Goal: Contribute content: Add original content to the website for others to see

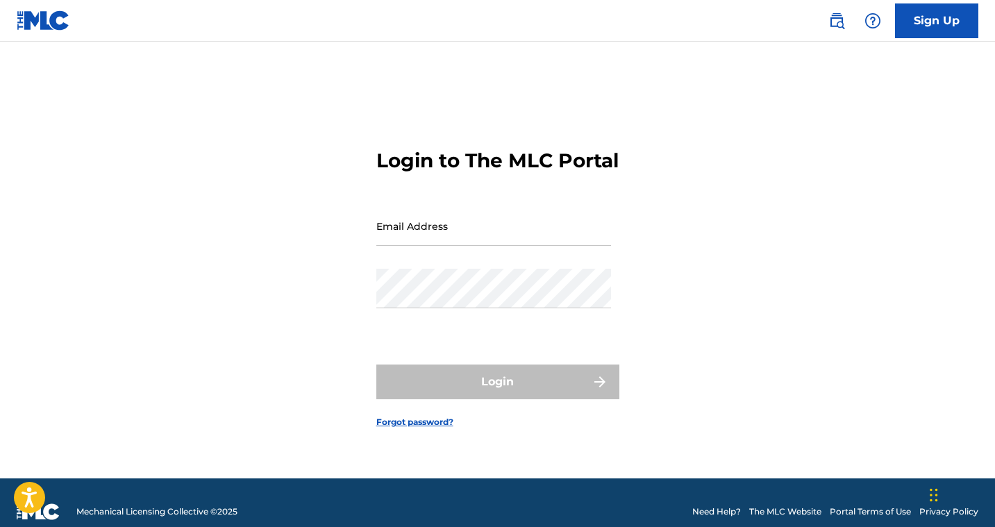
click at [431, 246] on input "Email Address" at bounding box center [493, 226] width 235 height 40
type input "[EMAIL_ADDRESS][DOMAIN_NAME]"
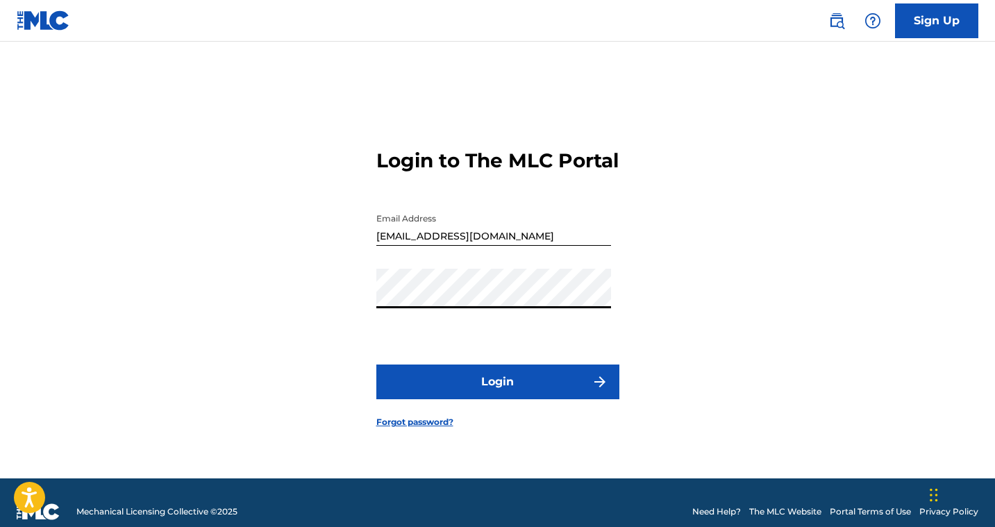
click at [411, 399] on button "Login" at bounding box center [497, 381] width 243 height 35
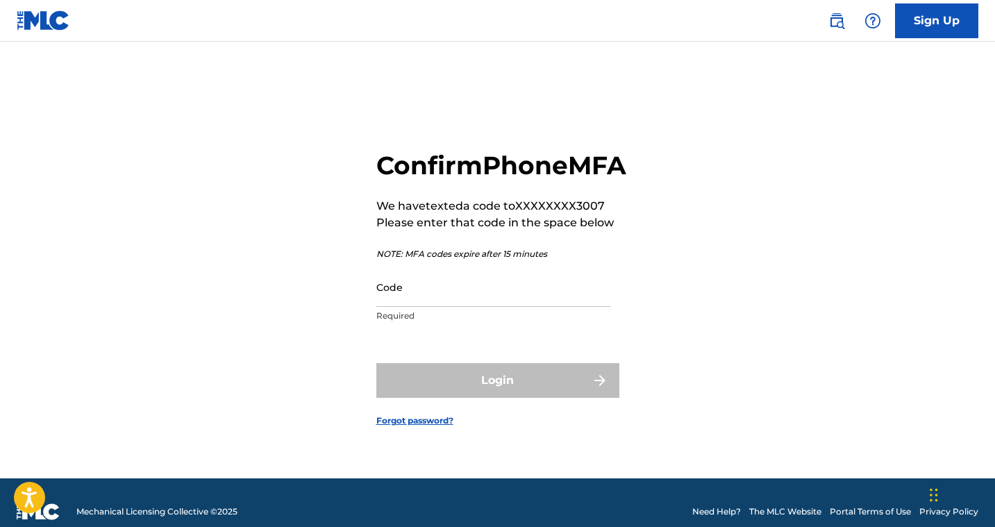
click at [391, 307] on input "Code" at bounding box center [493, 287] width 235 height 40
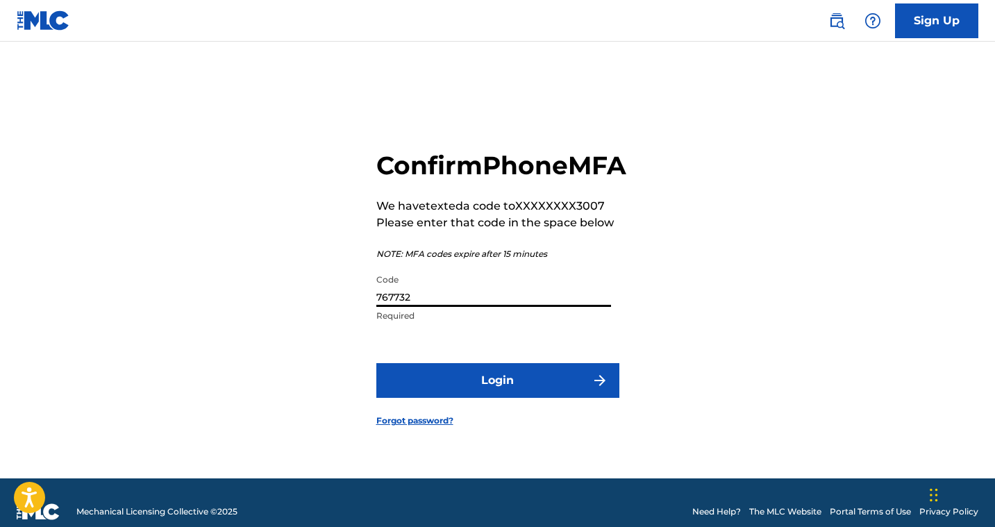
type input "767732"
click at [497, 396] on button "Login" at bounding box center [497, 380] width 243 height 35
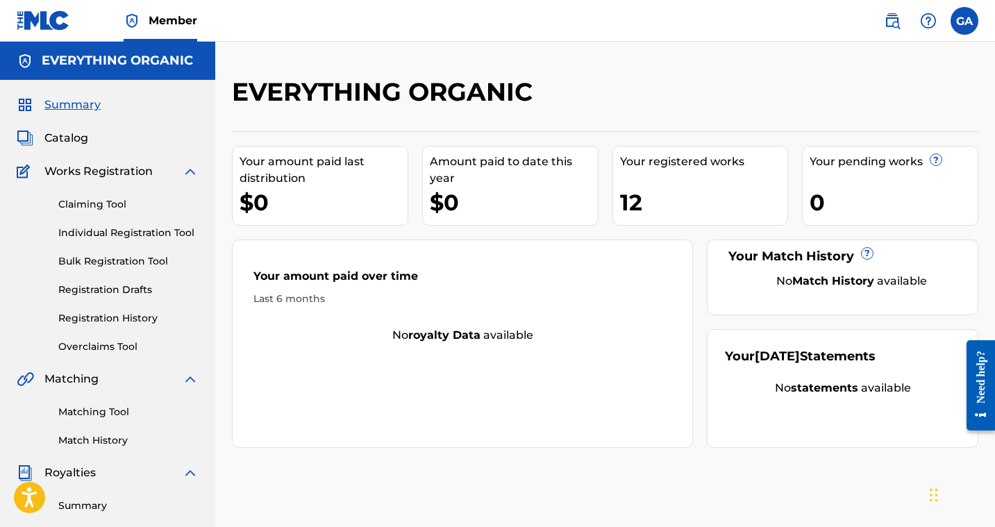
click at [962, 19] on label at bounding box center [964, 21] width 28 height 28
click at [964, 21] on input "GA [PERSON_NAME] [EMAIL_ADDRESS][DOMAIN_NAME] Notification Preferences Profile …" at bounding box center [964, 21] width 0 height 0
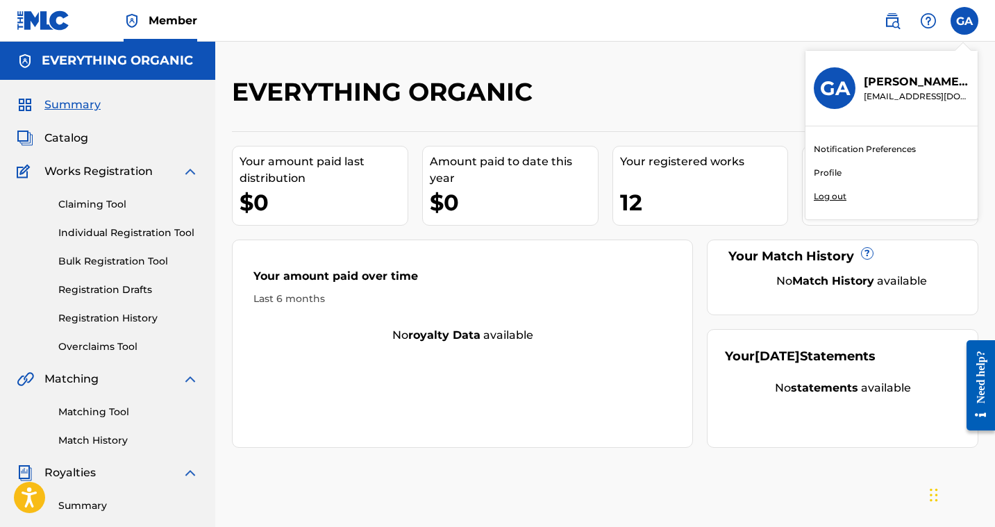
click at [668, 74] on div "EVERYTHING ORGANIC Your amount paid last distribution $0 Amount paid to date th…" at bounding box center [604, 418] width 779 height 752
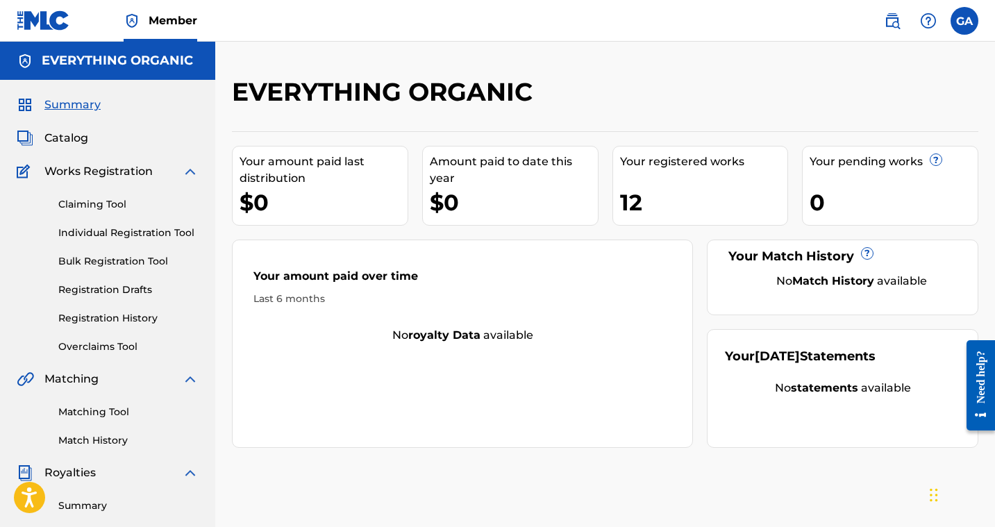
click at [72, 141] on span "Catalog" at bounding box center [66, 138] width 44 height 17
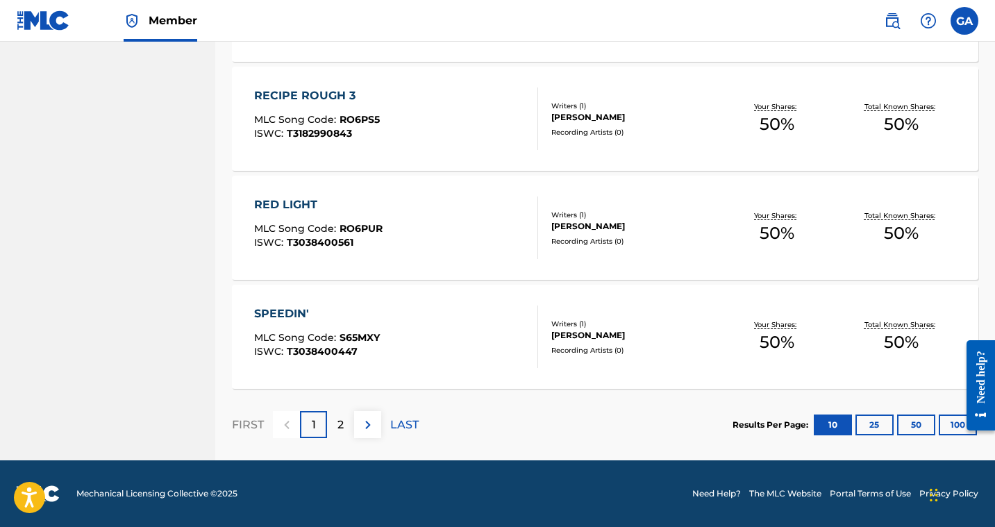
scroll to position [1062, 0]
click at [337, 425] on p "2" at bounding box center [340, 424] width 6 height 17
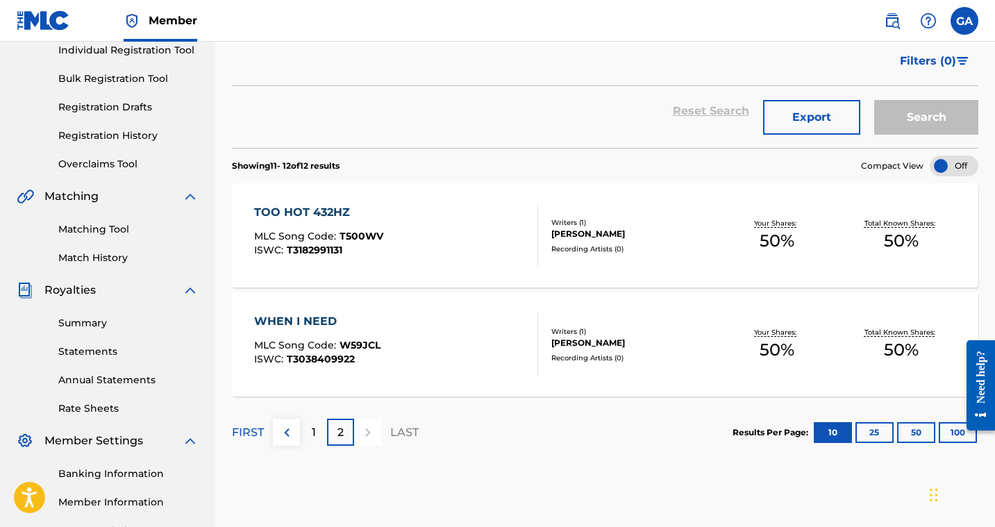
scroll to position [190, 0]
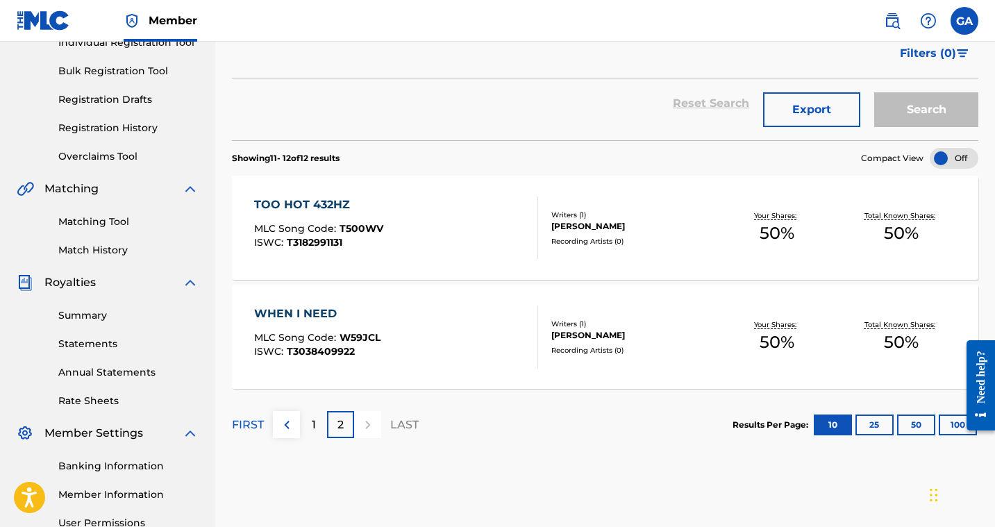
click at [288, 426] on img at bounding box center [286, 424] width 17 height 17
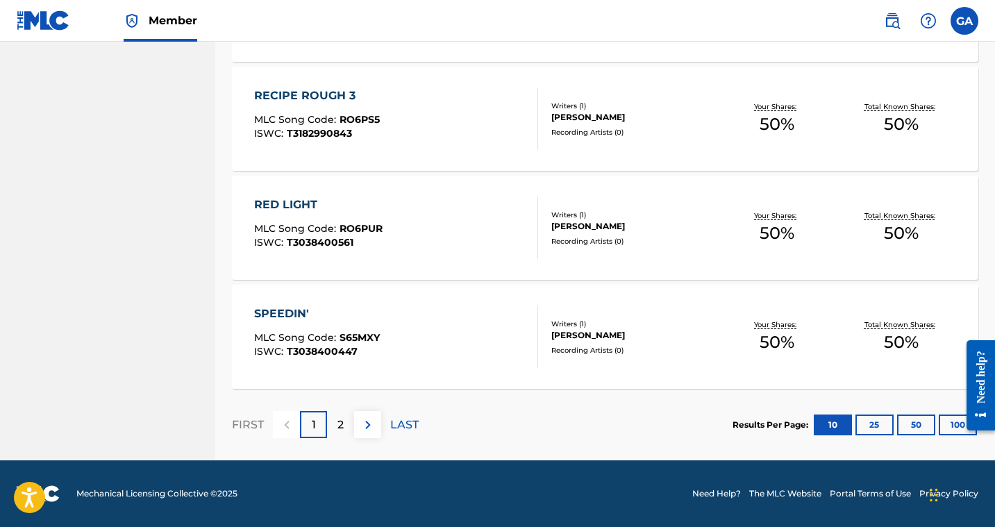
scroll to position [1062, 0]
click at [346, 419] on div "2" at bounding box center [340, 424] width 27 height 27
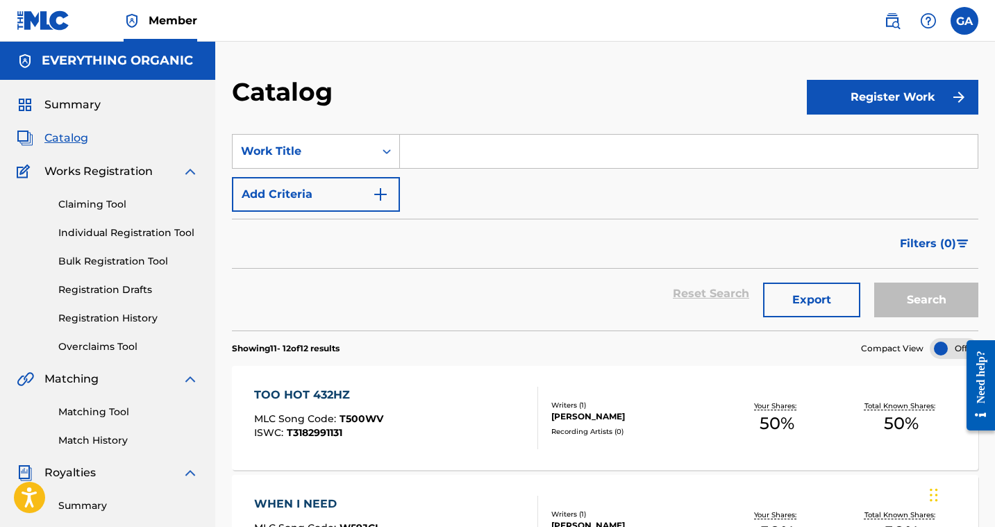
scroll to position [0, 0]
click at [465, 121] on section "SearchWithCriteria78a20010-5ded-42eb-8936-46f961642003 Work Title Add Criteria …" at bounding box center [605, 223] width 746 height 213
click at [453, 138] on input "Search Form" at bounding box center [688, 151] width 577 height 33
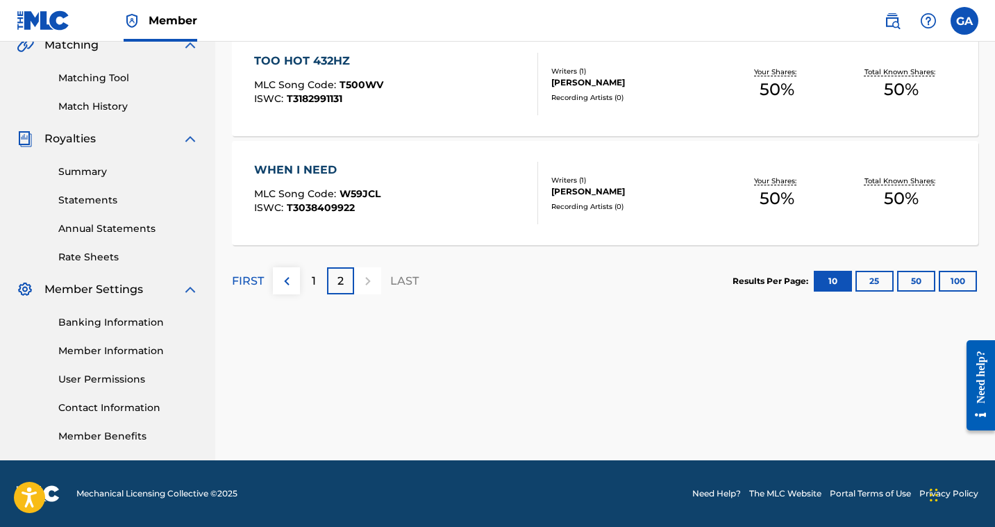
scroll to position [329, 0]
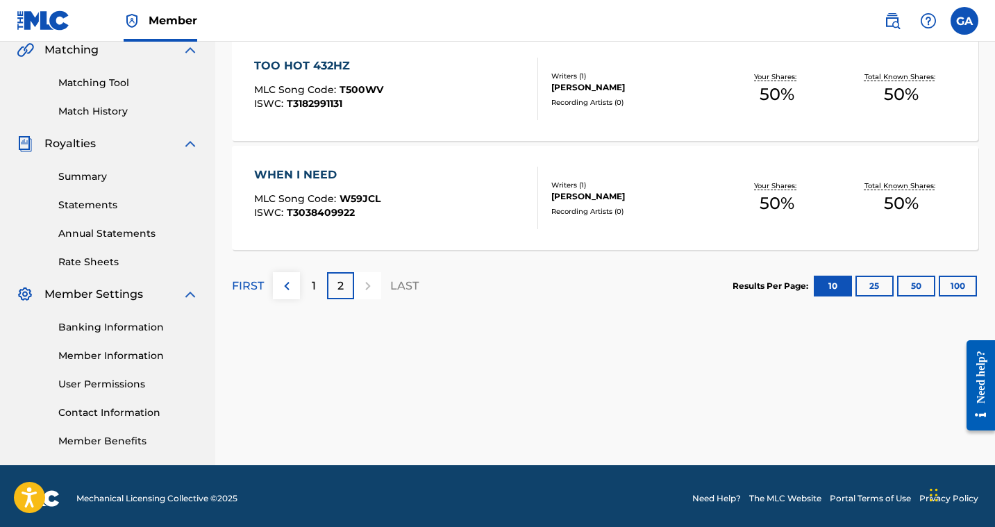
click at [94, 408] on link "Contact Information" at bounding box center [128, 412] width 140 height 15
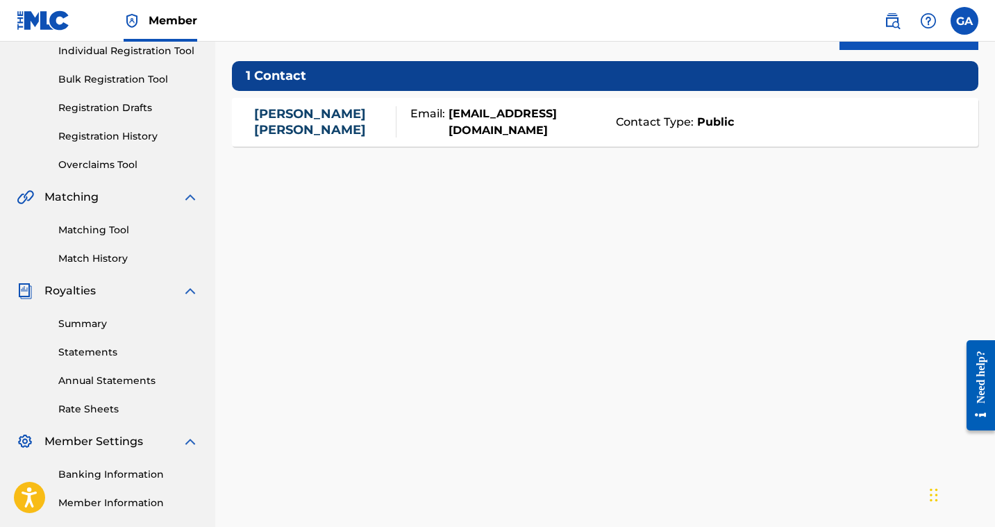
scroll to position [194, 0]
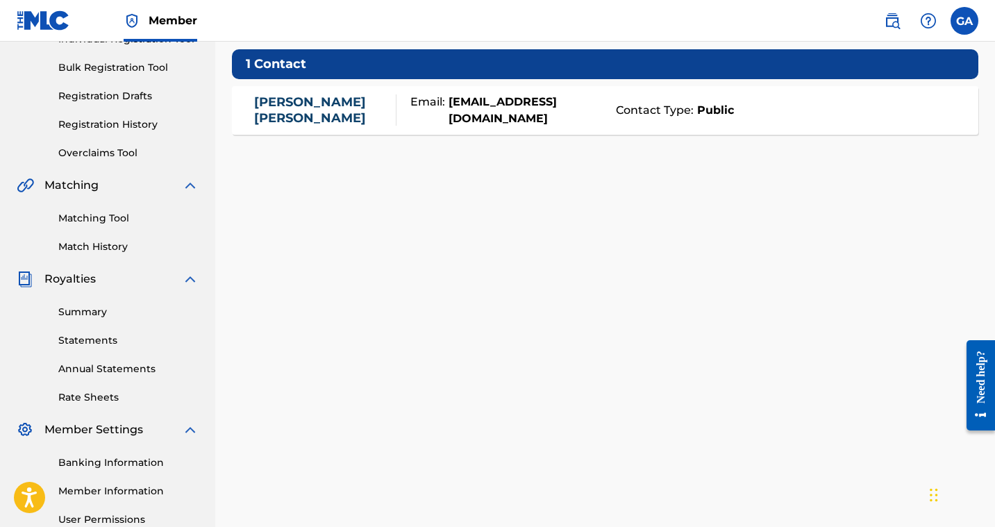
click at [90, 366] on link "Annual Statements" at bounding box center [128, 369] width 140 height 15
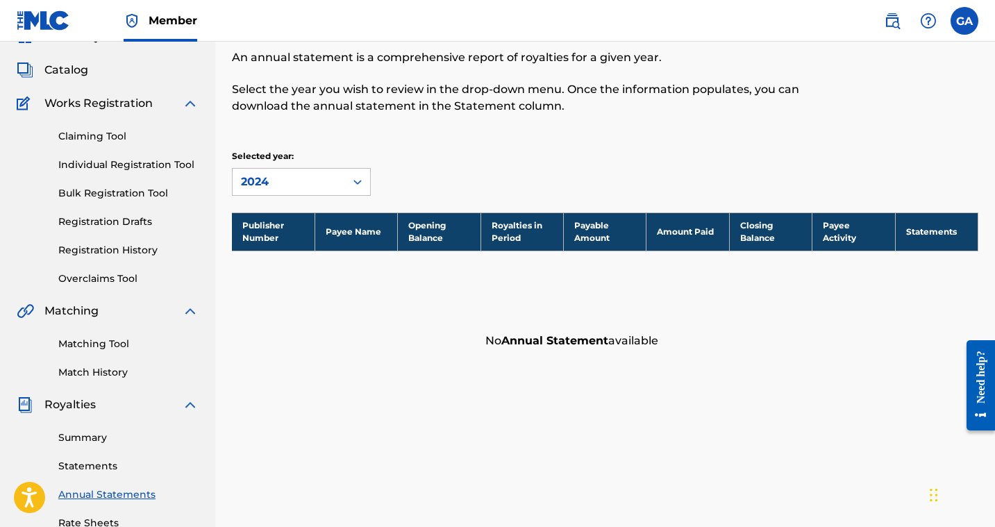
scroll to position [71, 0]
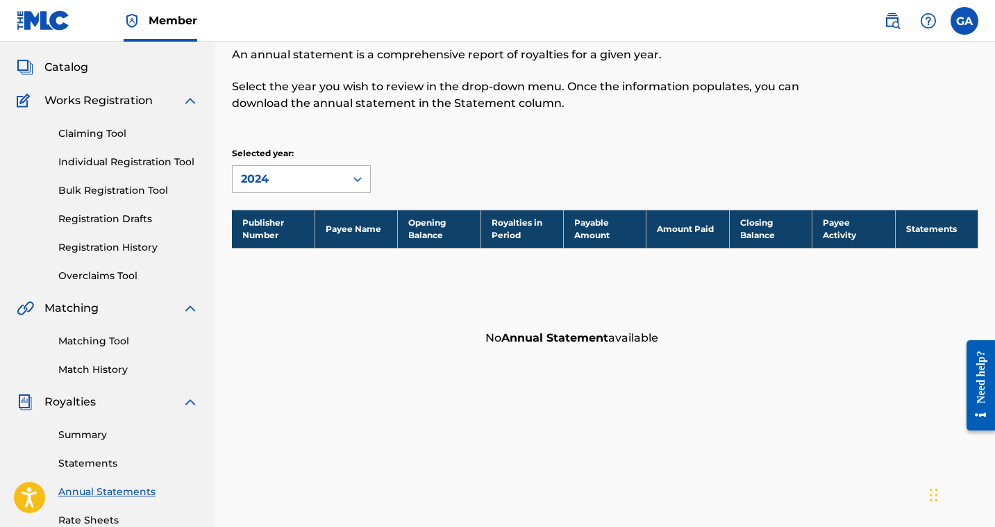
click at [298, 171] on div "2024" at bounding box center [289, 179] width 96 height 17
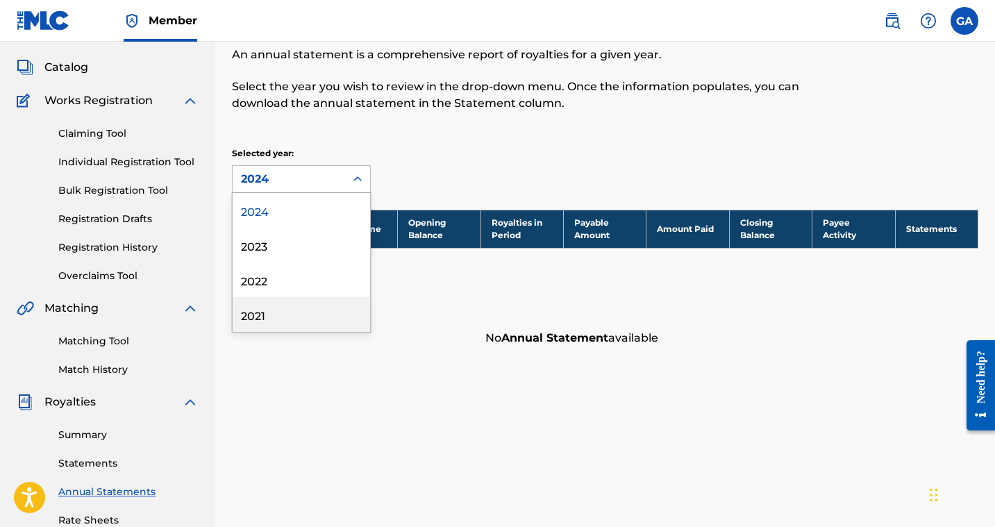
click at [291, 364] on div "Annual Statements of Account An annual statement is a comprehensive report of r…" at bounding box center [604, 365] width 779 height 718
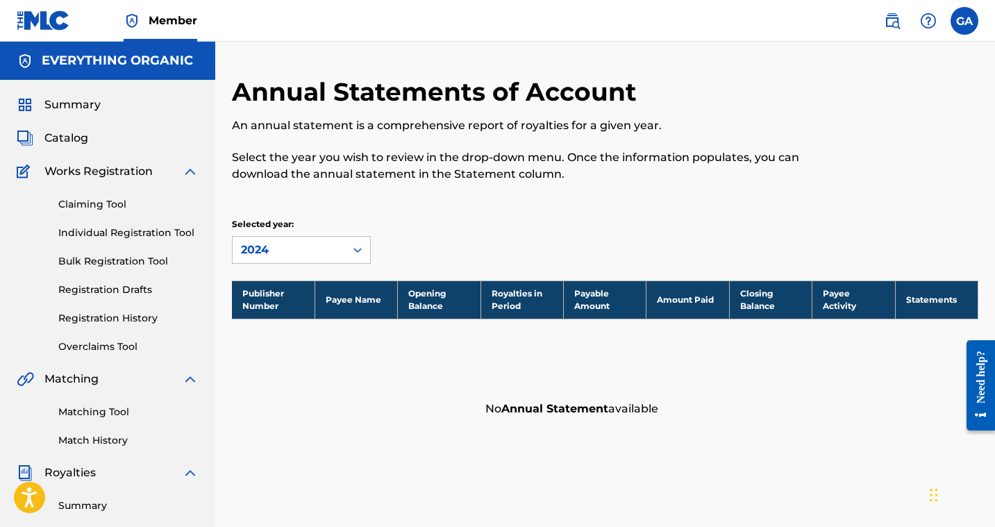
scroll to position [0, 0]
click at [91, 295] on link "Registration Drafts" at bounding box center [128, 289] width 140 height 15
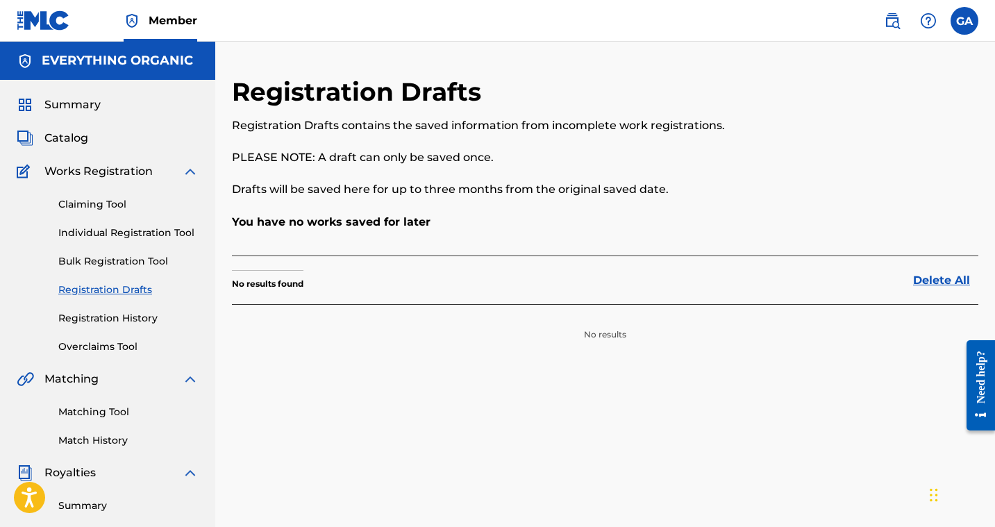
click at [85, 324] on link "Registration History" at bounding box center [128, 318] width 140 height 15
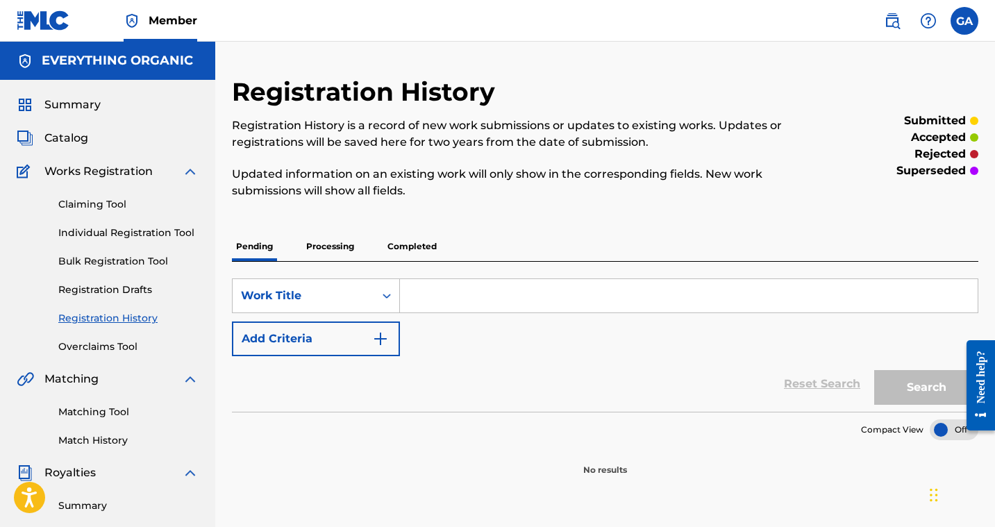
click at [72, 131] on span "Catalog" at bounding box center [66, 138] width 44 height 17
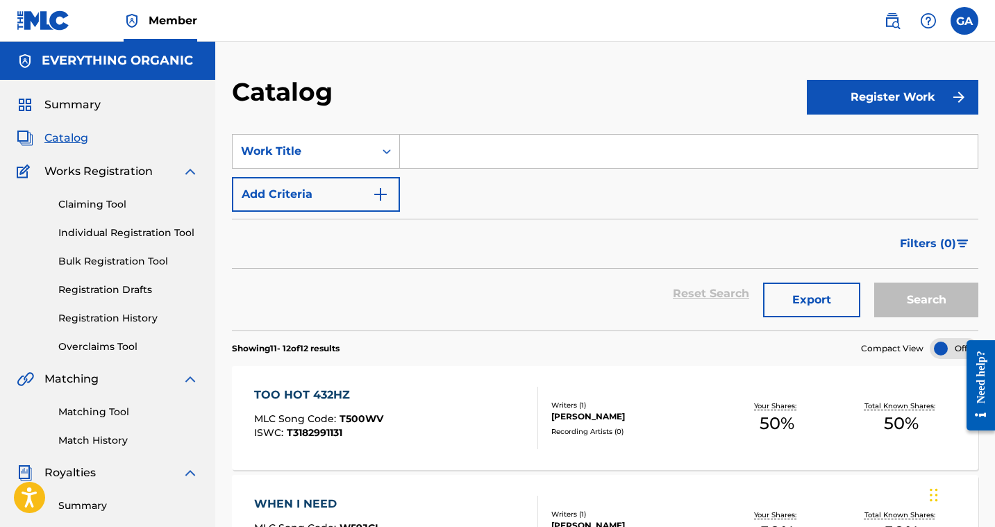
click at [63, 94] on div "Summary Catalog Works Registration Claiming Tool Individual Registration Tool B…" at bounding box center [107, 437] width 215 height 714
click at [64, 101] on span "Summary" at bounding box center [72, 104] width 56 height 17
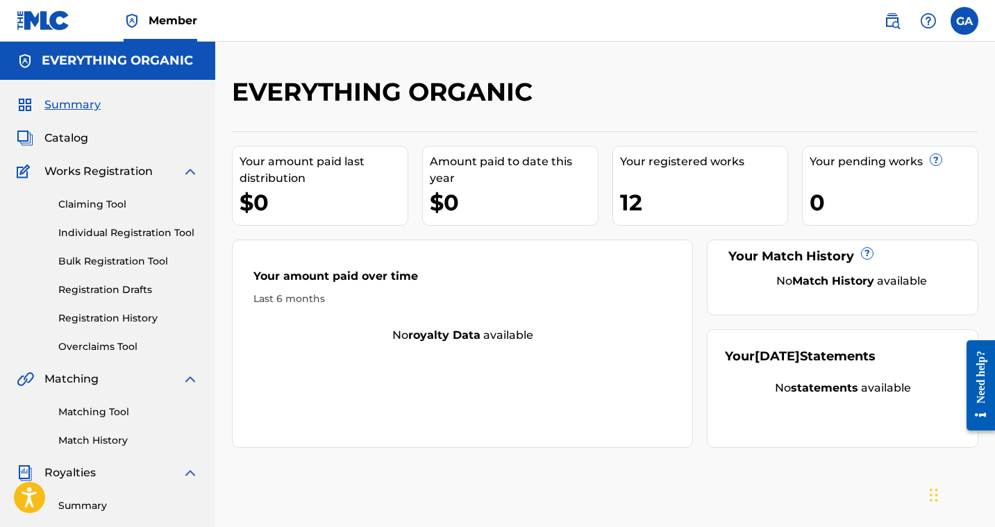
click at [66, 137] on span "Catalog" at bounding box center [66, 138] width 44 height 17
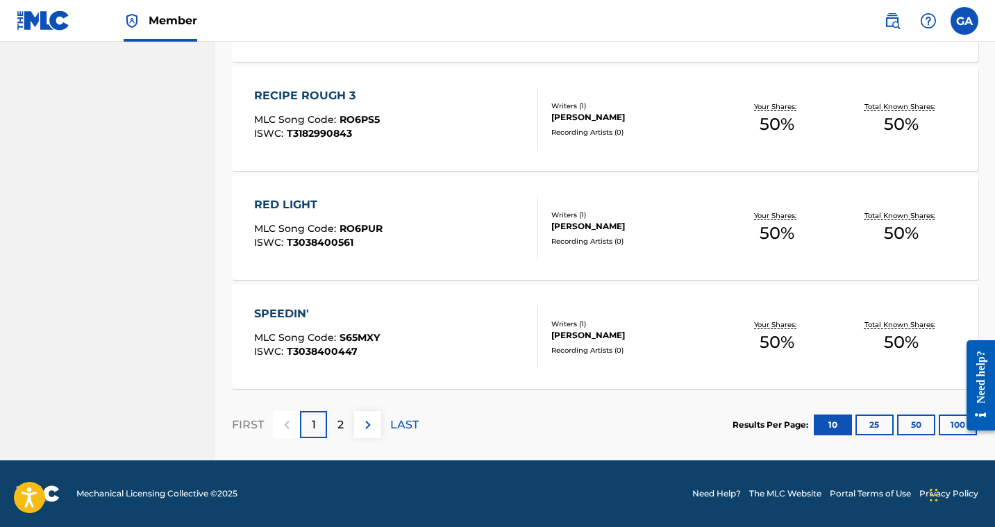
click at [338, 426] on p "2" at bounding box center [340, 424] width 6 height 17
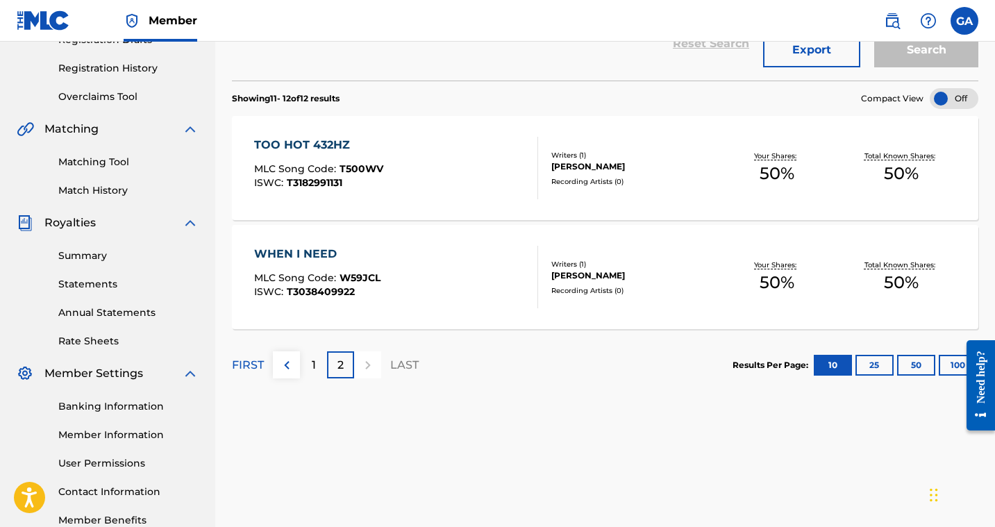
click at [309, 357] on div "1" at bounding box center [313, 364] width 27 height 27
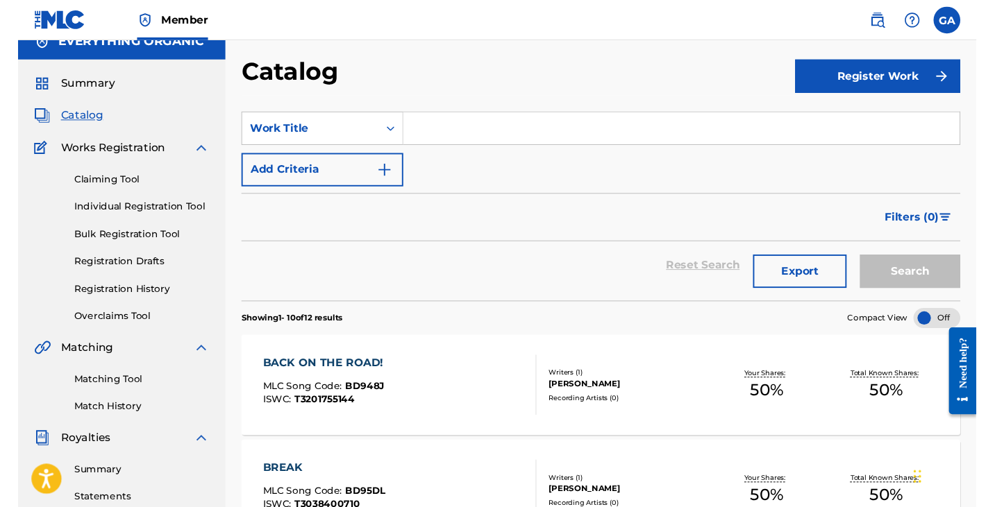
scroll to position [33, 0]
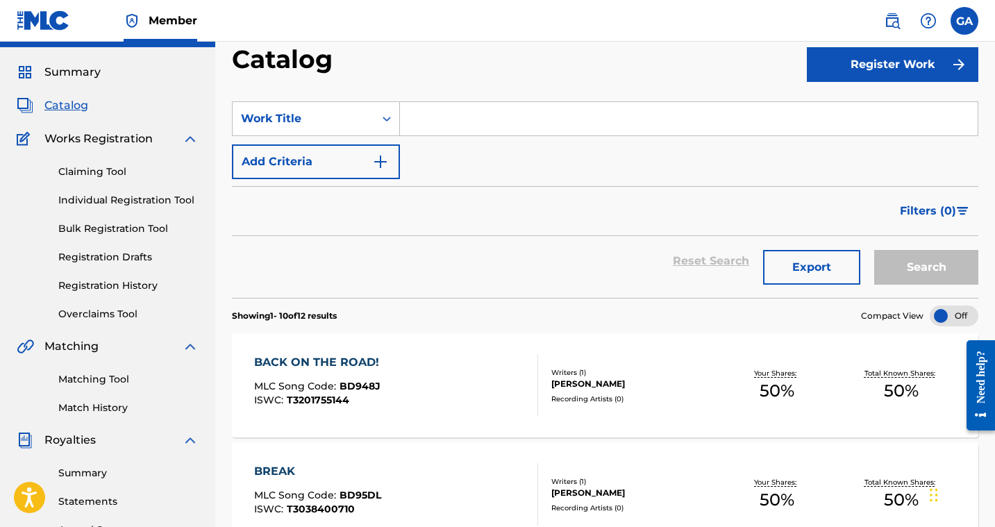
click at [445, 124] on input "Search Form" at bounding box center [688, 118] width 577 height 33
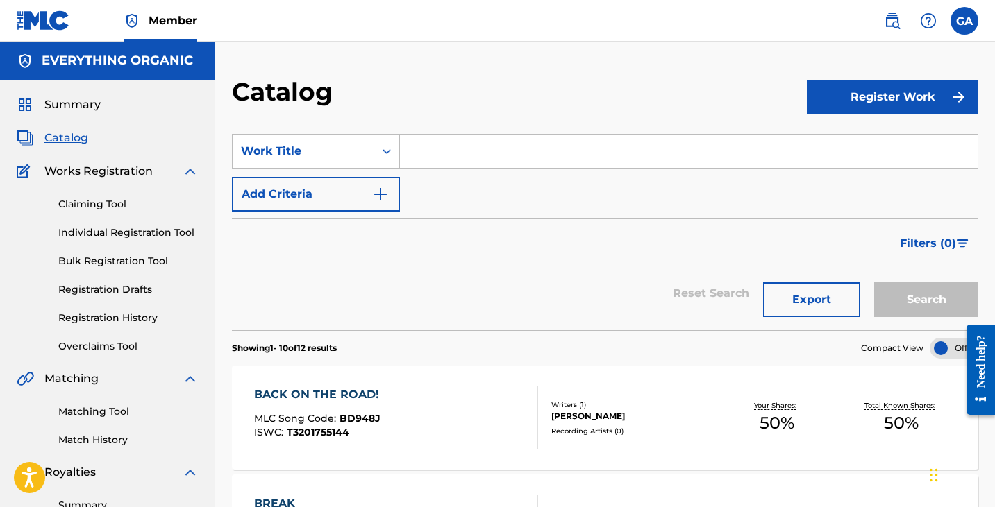
scroll to position [0, 0]
click at [876, 92] on button "Register Work" at bounding box center [891, 97] width 171 height 35
click at [826, 139] on link "Individual" at bounding box center [891, 142] width 171 height 33
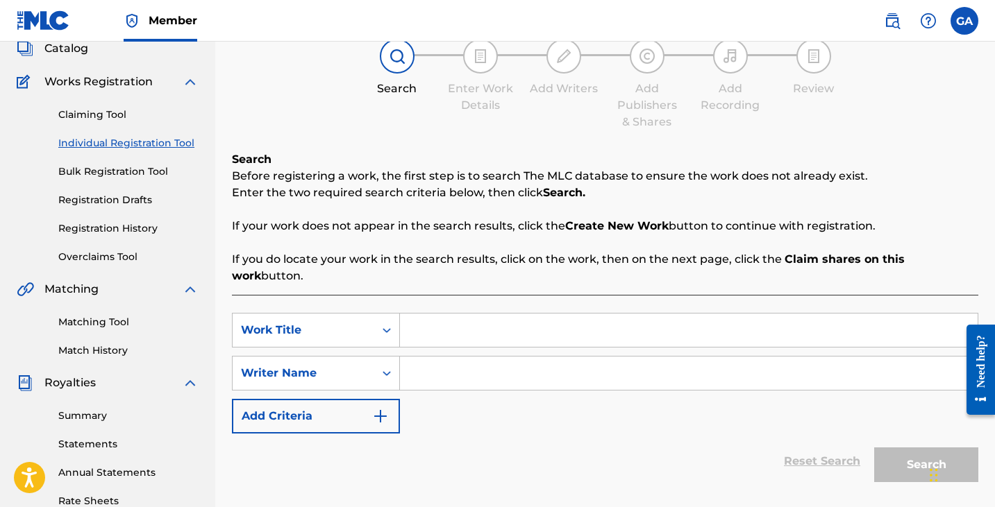
scroll to position [96, 0]
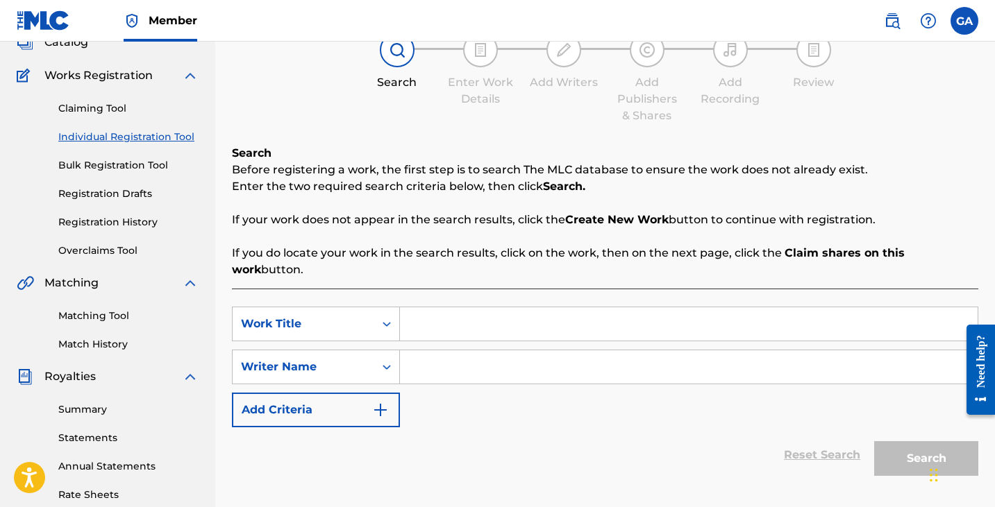
click at [462, 307] on input "Search Form" at bounding box center [688, 323] width 577 height 33
type input "Freak of The Fall"
click at [511, 350] on input "Search Form" at bounding box center [688, 366] width 577 height 33
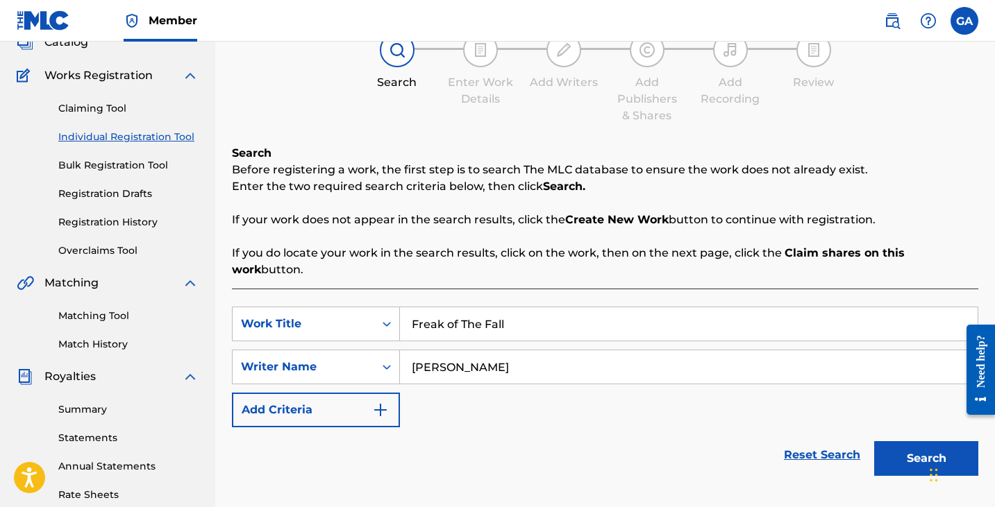
type input "[PERSON_NAME]"
click at [926, 442] on button "Search" at bounding box center [926, 458] width 104 height 35
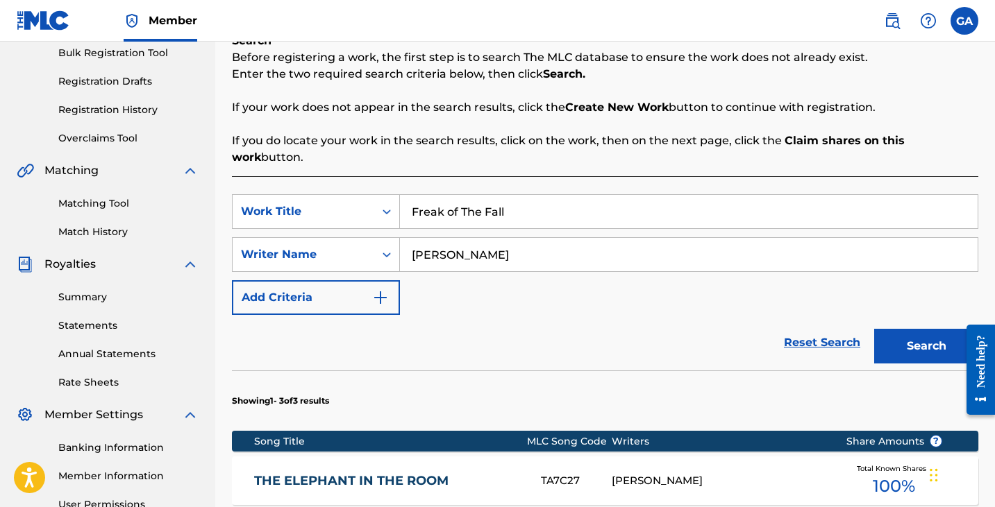
scroll to position [205, 0]
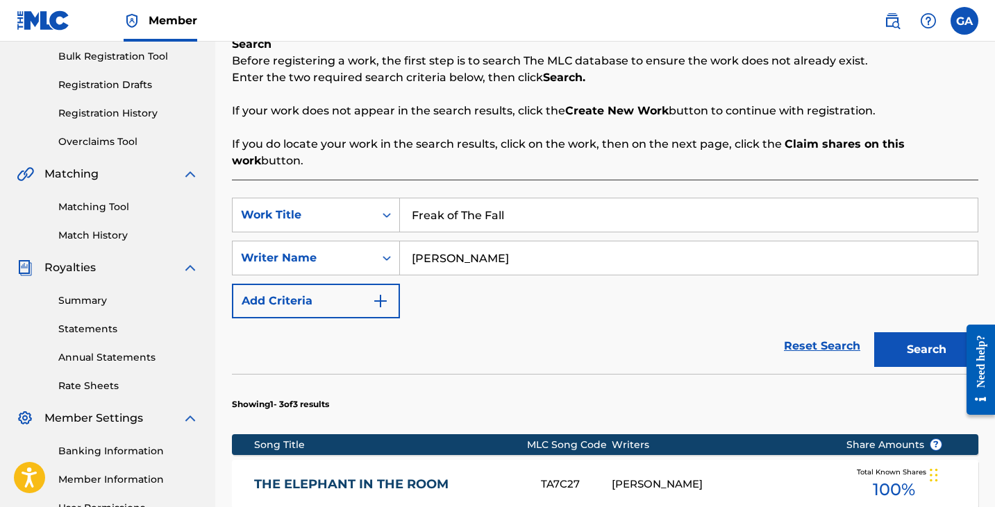
click at [546, 282] on div "SearchWithCriteriaef789ef4-951f-43ea-8bc3-63a7ddf6f994 Work Title Freak of The …" at bounding box center [605, 258] width 746 height 121
click at [368, 284] on button "Add Criteria" at bounding box center [316, 301] width 168 height 35
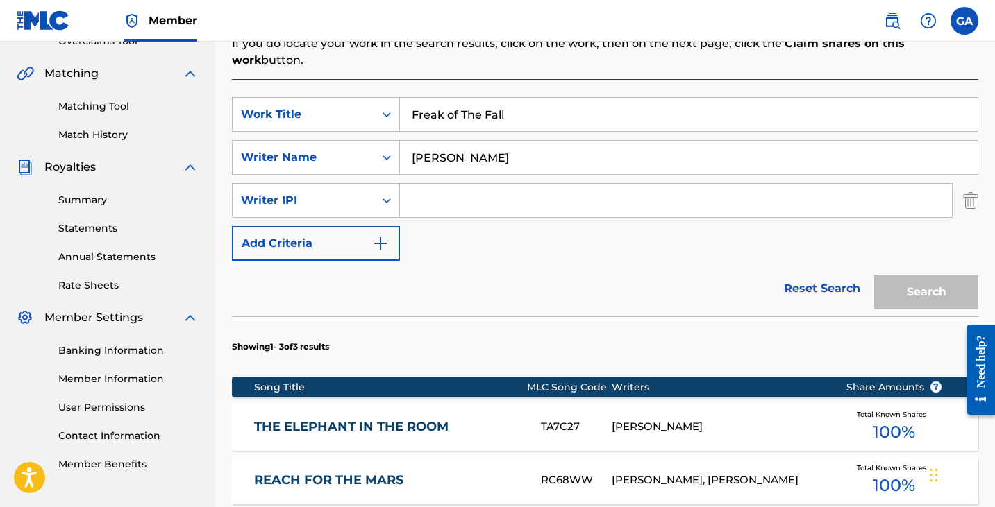
scroll to position [274, 0]
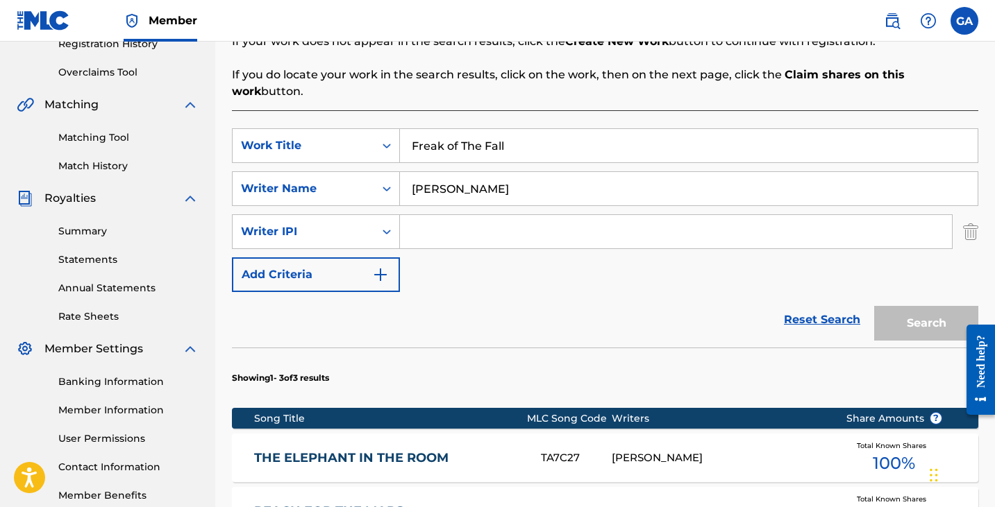
click at [453, 132] on input "Freak of The Fall" at bounding box center [688, 145] width 577 height 33
type input "Freak Of The Fall"
click at [628, 176] on input "[PERSON_NAME]" at bounding box center [688, 188] width 577 height 33
click at [775, 224] on input "Search Form" at bounding box center [676, 231] width 552 height 33
click at [968, 214] on img "Search Form" at bounding box center [970, 231] width 15 height 35
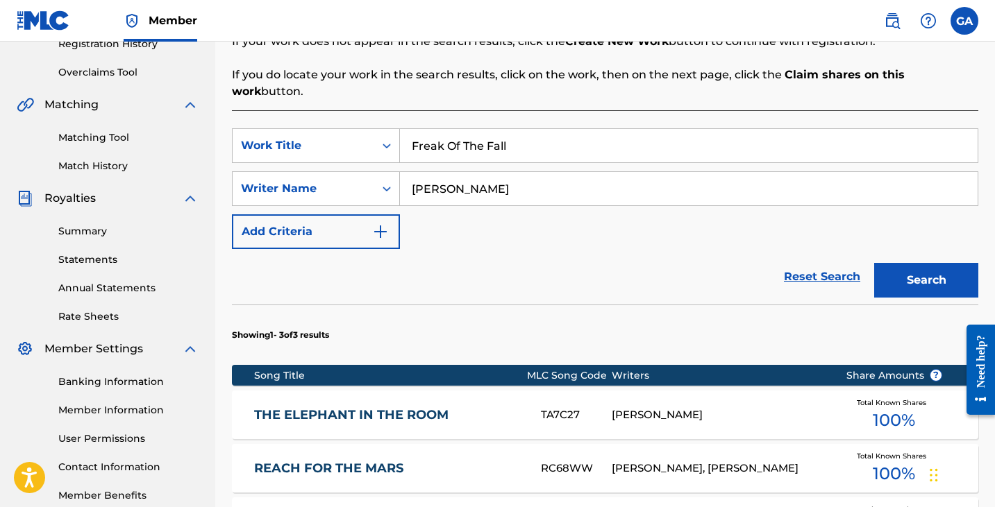
click at [931, 269] on button "Search" at bounding box center [926, 280] width 104 height 35
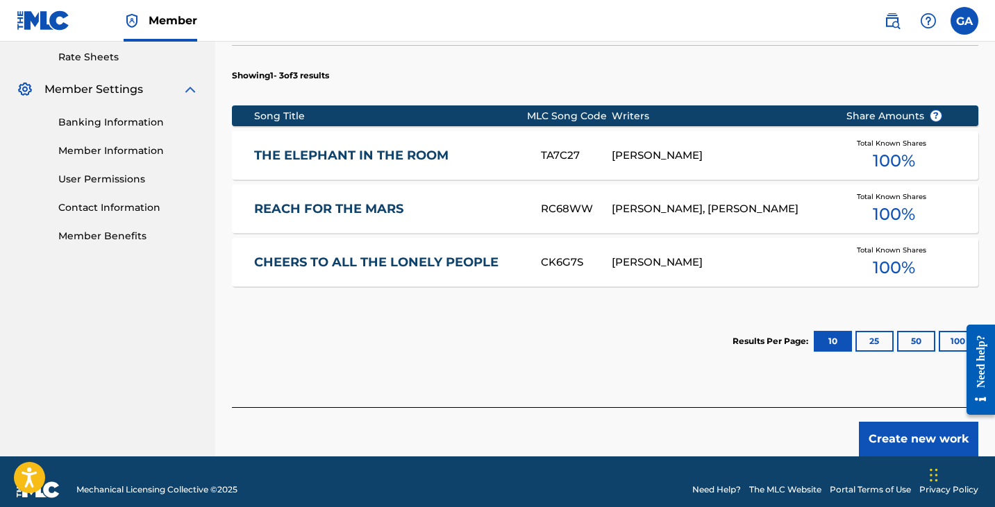
scroll to position [533, 0]
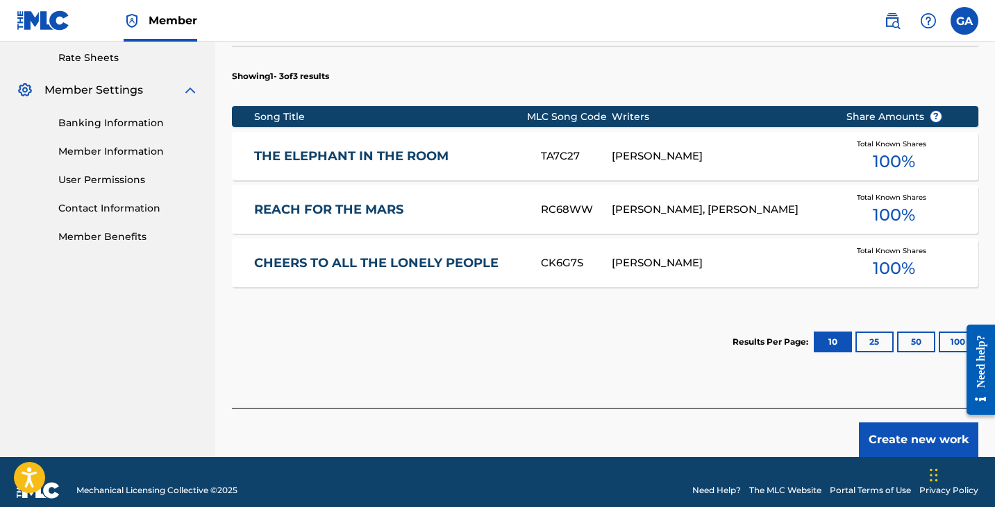
click at [902, 423] on button "Create new work" at bounding box center [918, 440] width 119 height 35
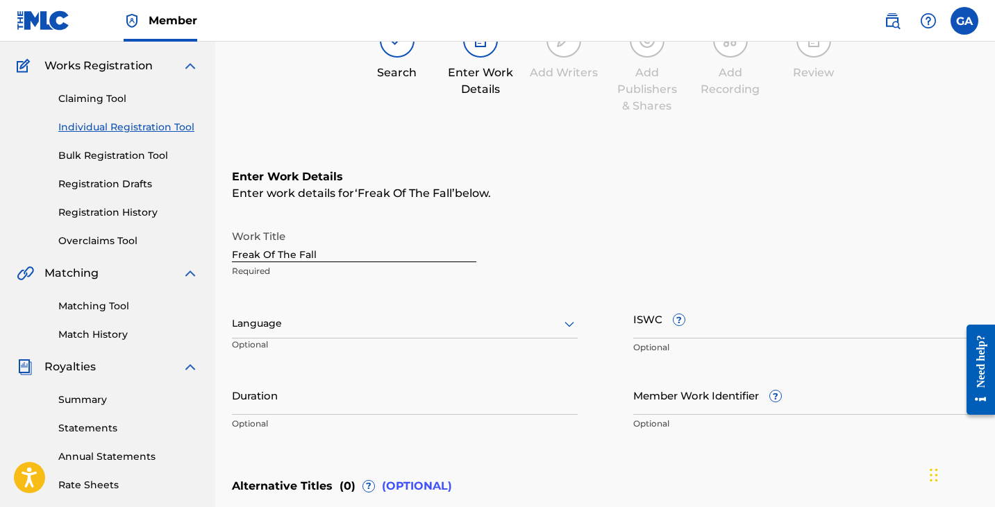
scroll to position [110, 0]
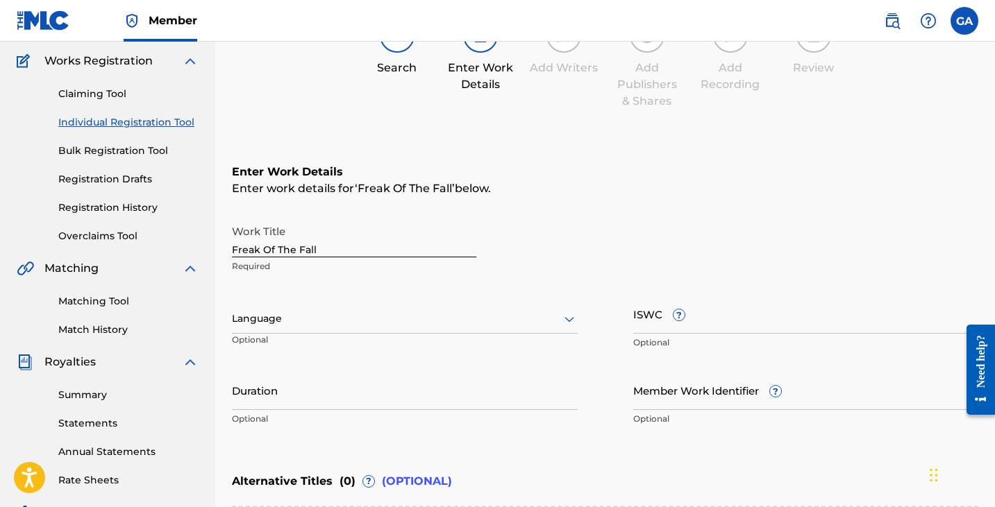
click at [300, 326] on div at bounding box center [405, 318] width 346 height 17
click at [705, 222] on div "Work Title Freak Of The Fall Required" at bounding box center [605, 249] width 746 height 62
